Goal: Navigation & Orientation: Find specific page/section

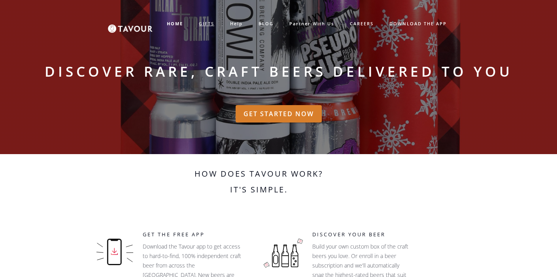
click at [204, 23] on link "GIFTS" at bounding box center [206, 23] width 31 height 13
click at [206, 23] on link "GIFTS" at bounding box center [206, 23] width 31 height 13
click at [204, 25] on link "GIFTS" at bounding box center [206, 23] width 31 height 13
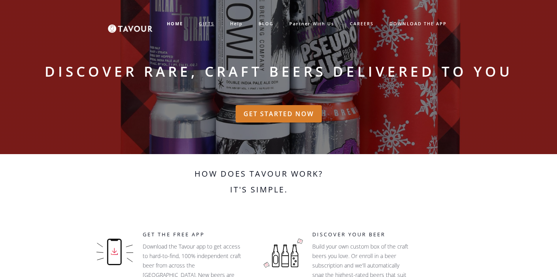
click at [204, 25] on link "GIFTS" at bounding box center [206, 23] width 31 height 13
click at [272, 115] on link "GET STARTED NOW" at bounding box center [279, 113] width 86 height 17
click at [208, 24] on link "GIFTS" at bounding box center [206, 23] width 31 height 13
click at [208, 25] on link "GIFTS" at bounding box center [206, 23] width 31 height 13
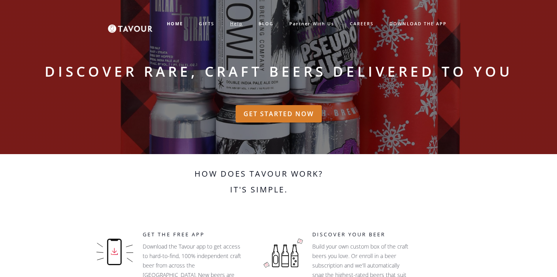
click at [235, 25] on link "help" at bounding box center [236, 23] width 28 height 13
